Goal: Communication & Community: Connect with others

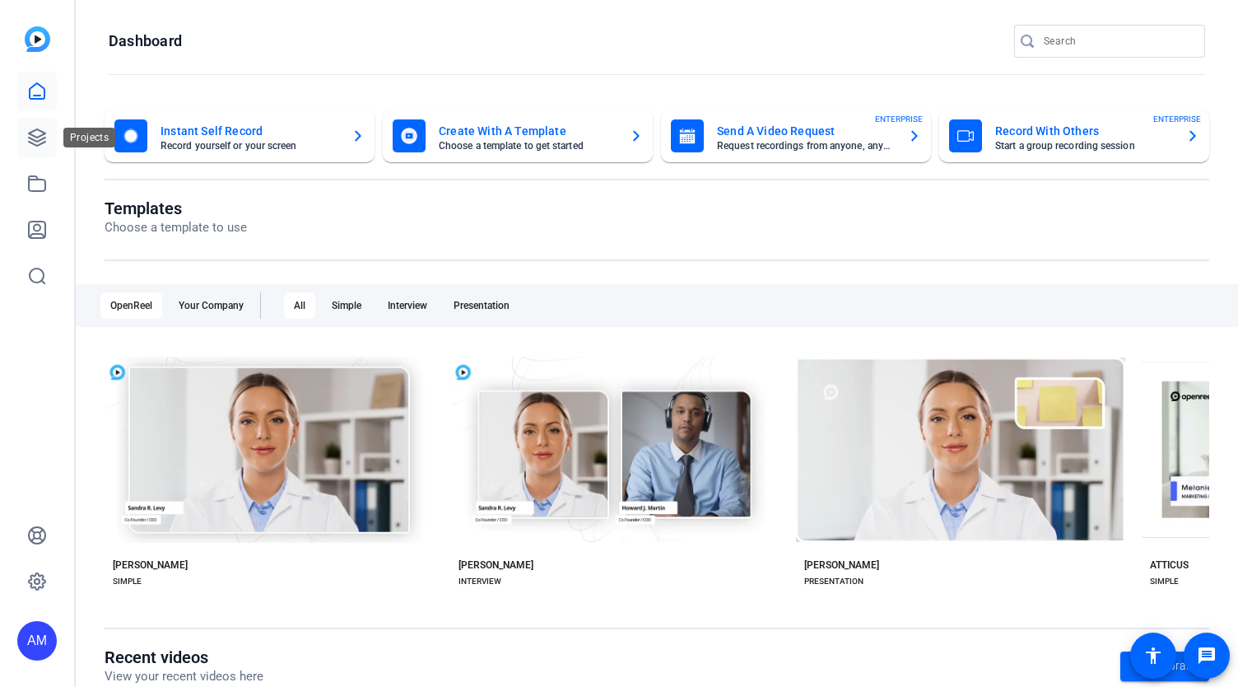
click at [30, 137] on icon at bounding box center [37, 138] width 20 height 20
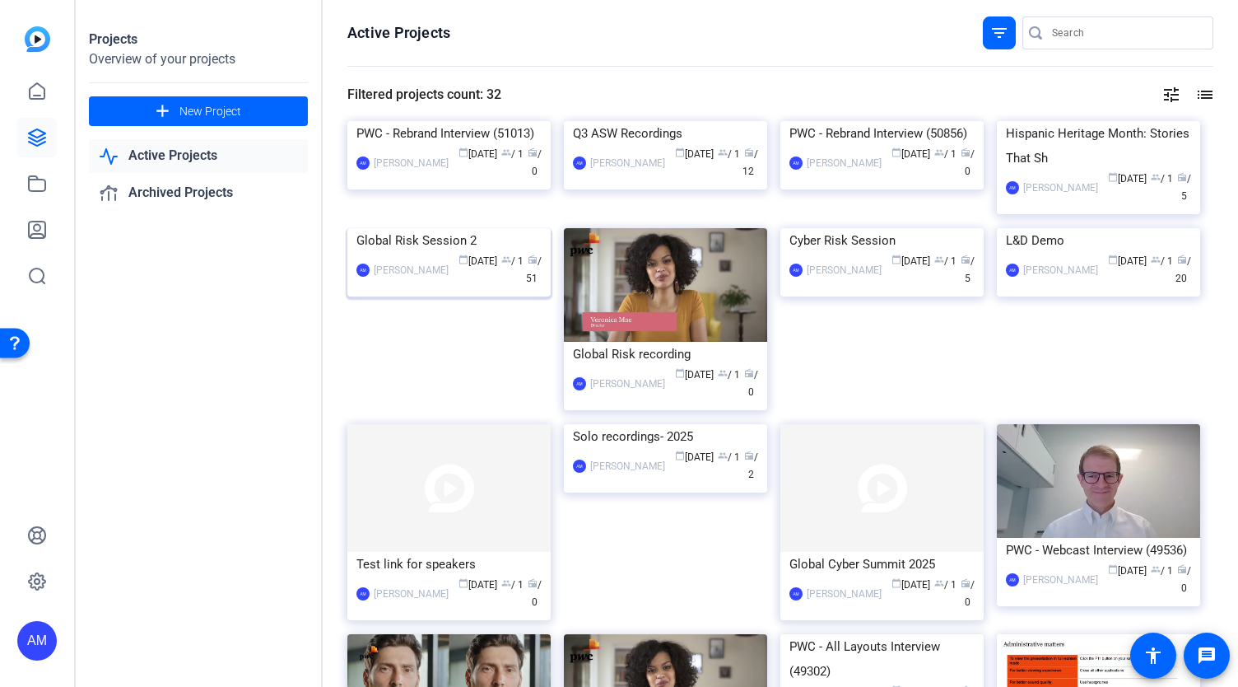
click at [461, 228] on img at bounding box center [448, 228] width 203 height 0
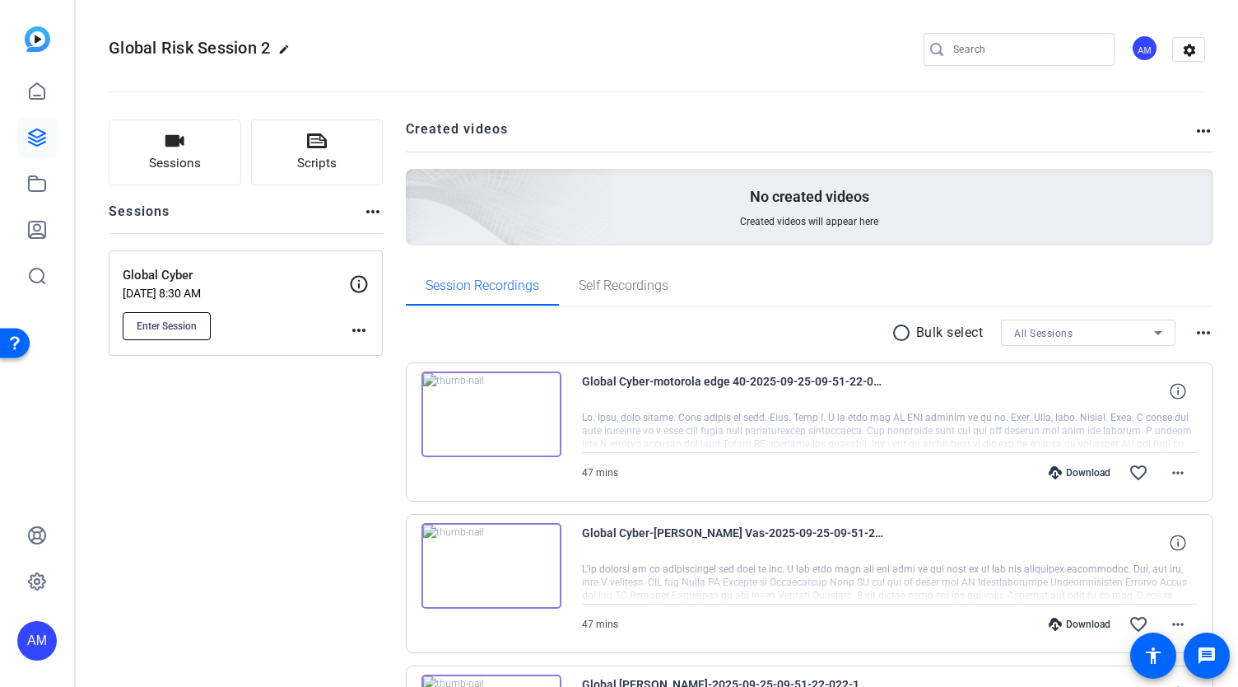
click at [181, 328] on span "Enter Session" at bounding box center [167, 325] width 60 height 13
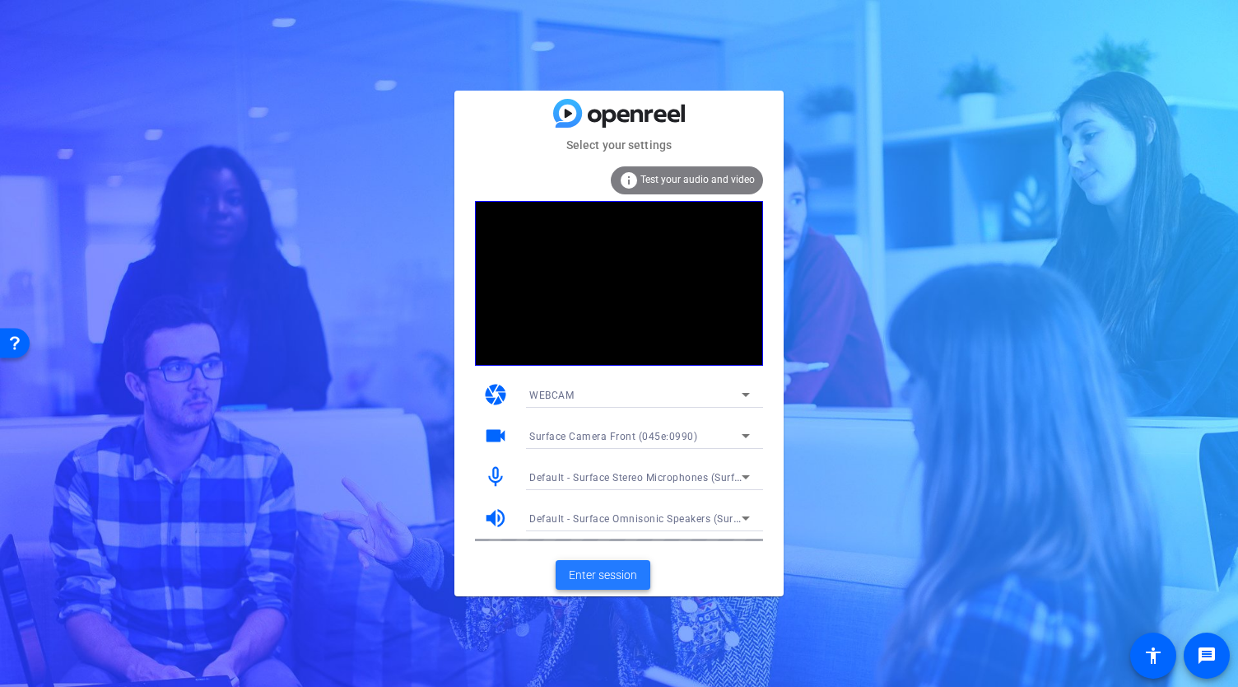
click at [611, 577] on span "Enter session" at bounding box center [603, 574] width 68 height 17
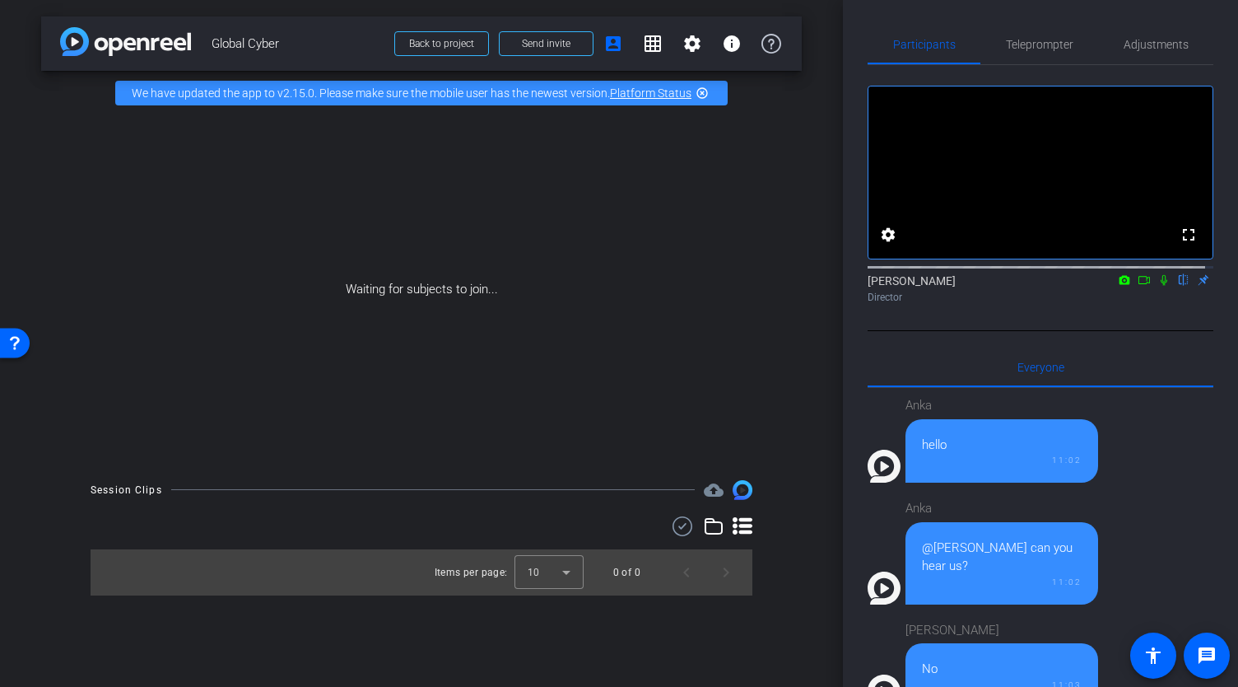
scroll to position [1450, 0]
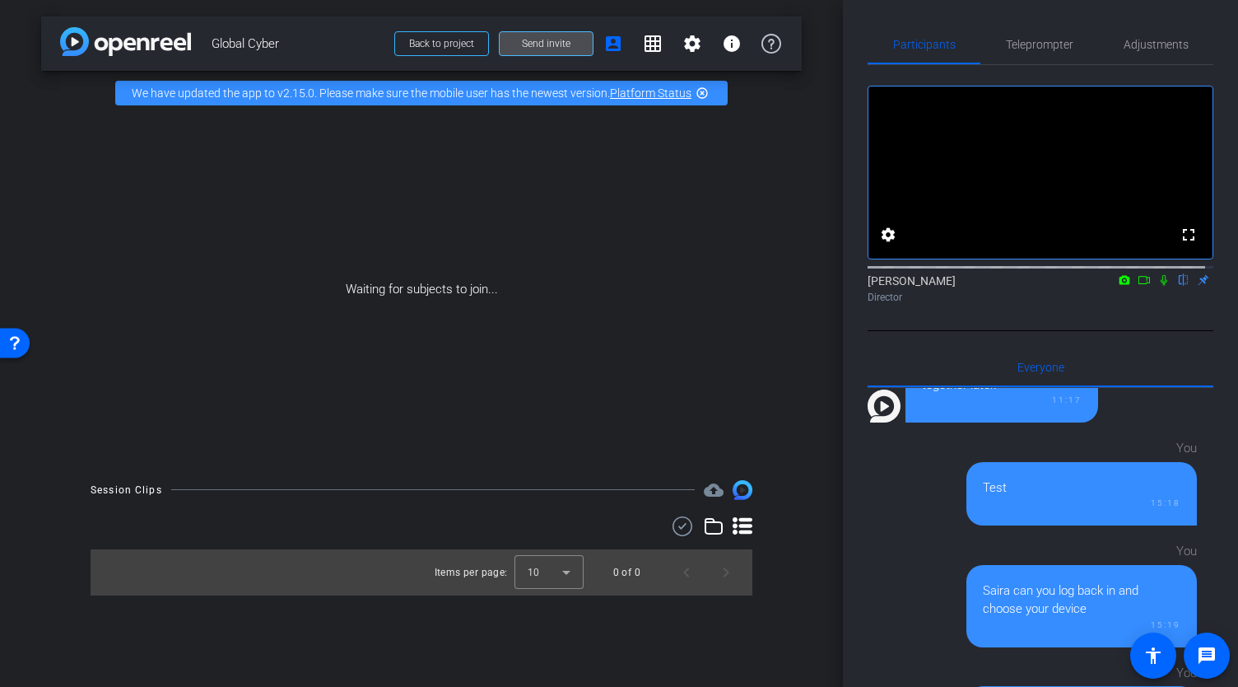
click at [550, 45] on span "Send invite" at bounding box center [546, 43] width 49 height 13
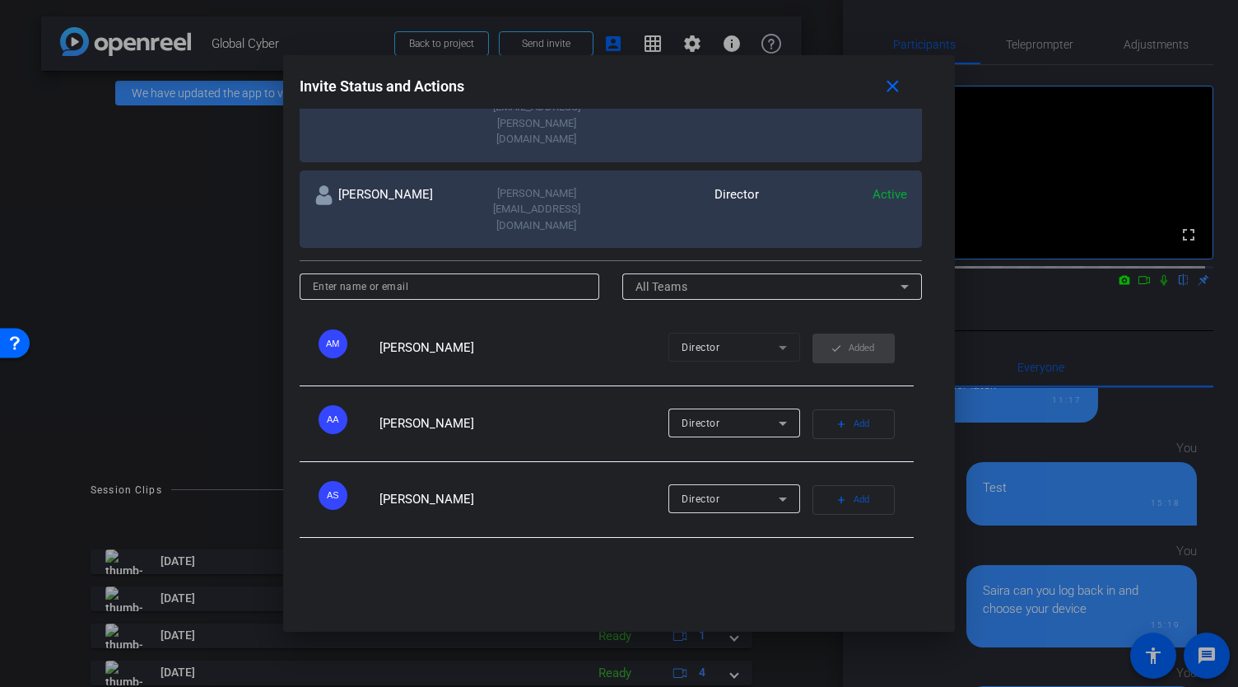
scroll to position [347, 0]
click at [854, 411] on span "Add" at bounding box center [862, 422] width 16 height 23
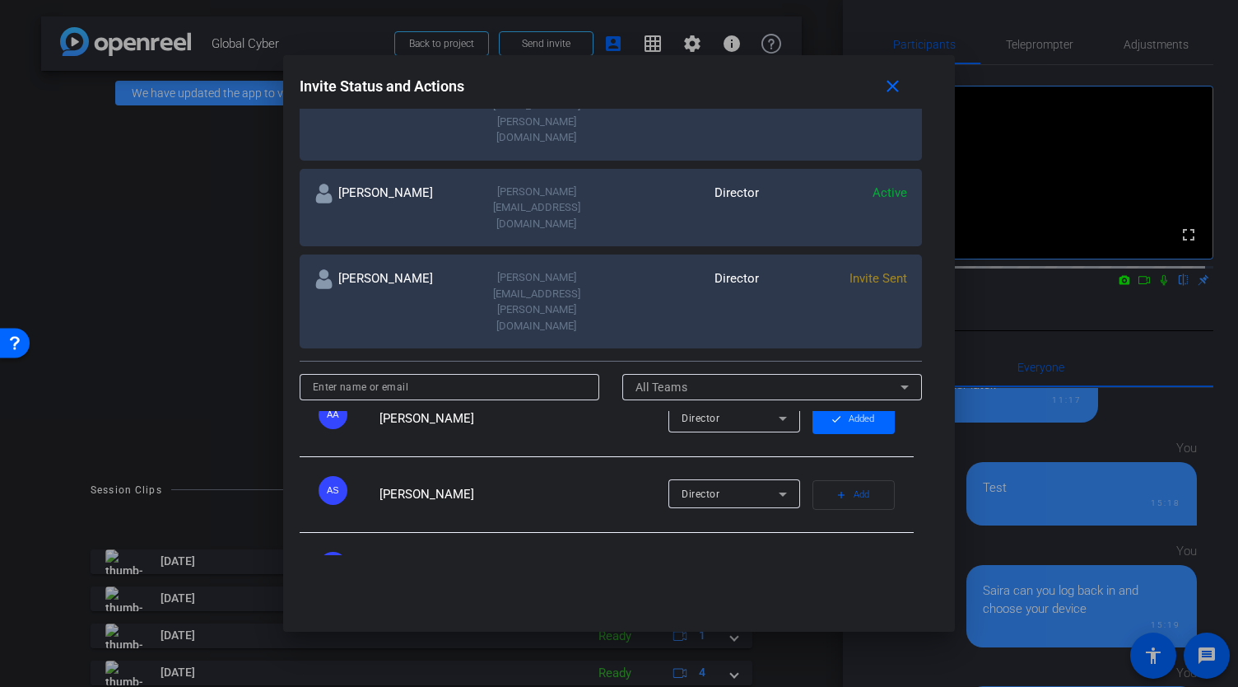
scroll to position [0, 0]
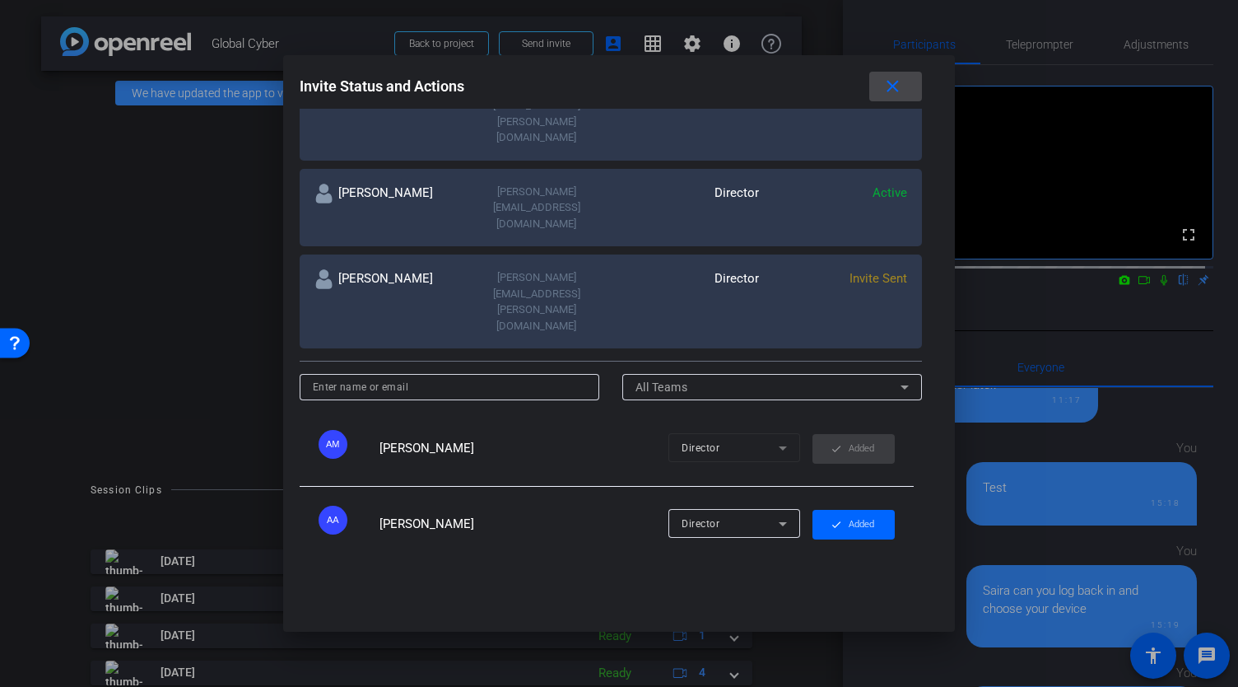
click at [896, 89] on mat-icon "close" at bounding box center [892, 87] width 21 height 21
